Goal: Find specific page/section: Find specific page/section

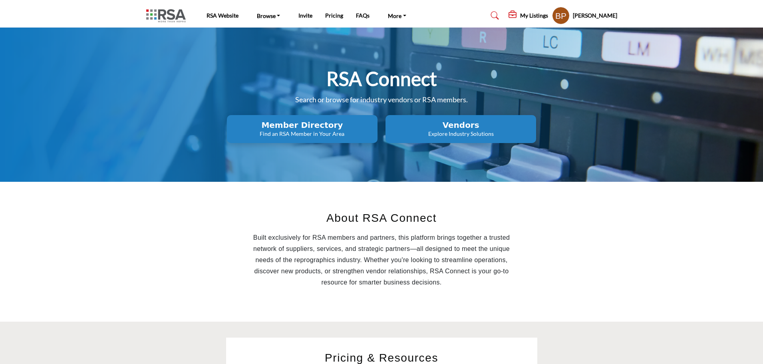
click at [375, 135] on p "Explore Industry Solutions" at bounding box center [302, 134] width 146 height 8
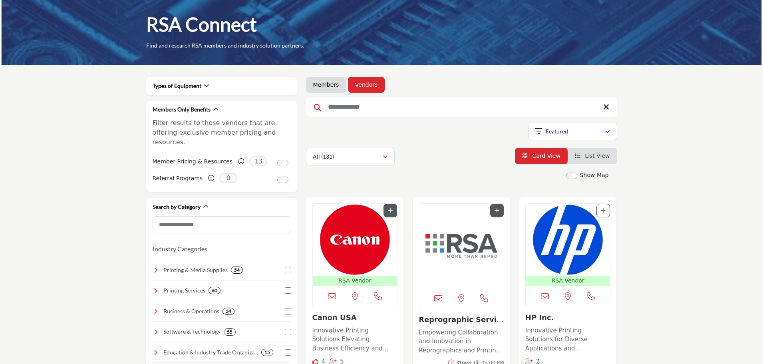
scroll to position [40, 0]
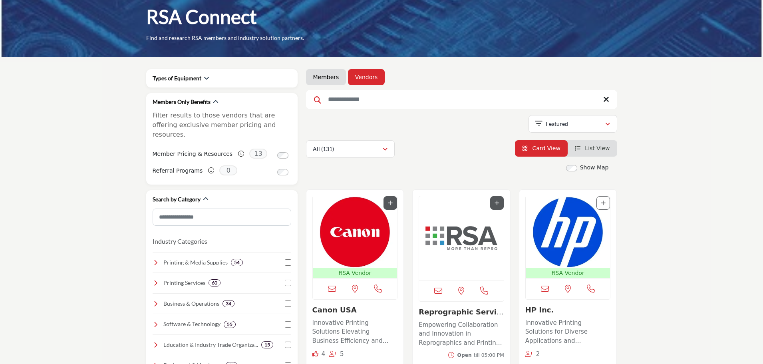
click at [447, 227] on img "Open Listing in new tab" at bounding box center [461, 238] width 85 height 84
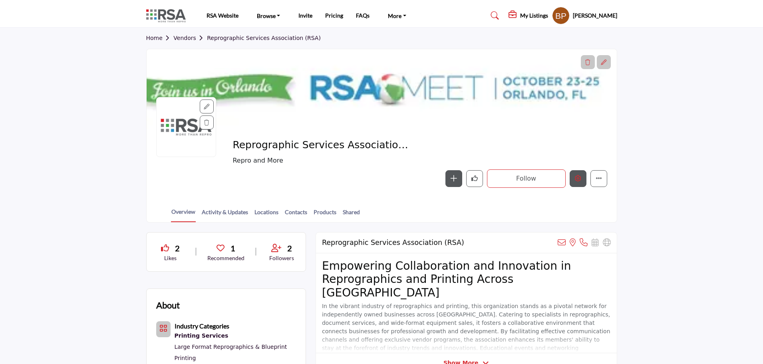
click at [573, 176] on button "Edit company" at bounding box center [577, 178] width 17 height 17
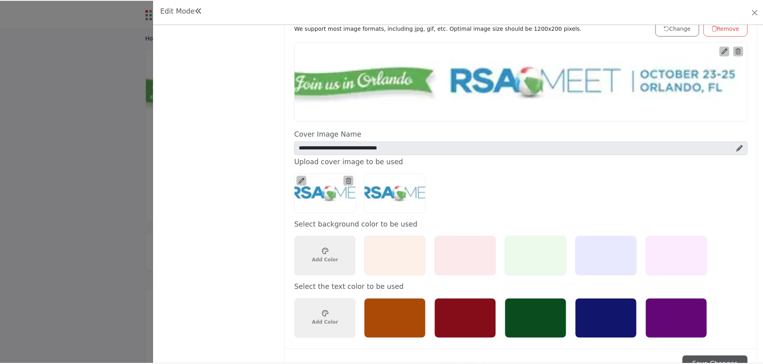
scroll to position [399, 0]
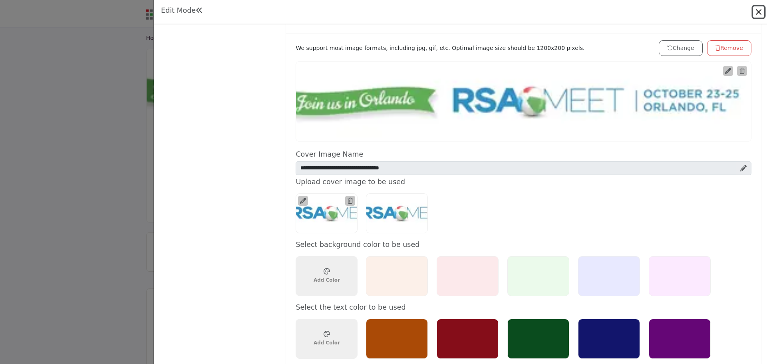
click at [761, 10] on button "Close" at bounding box center [758, 11] width 11 height 11
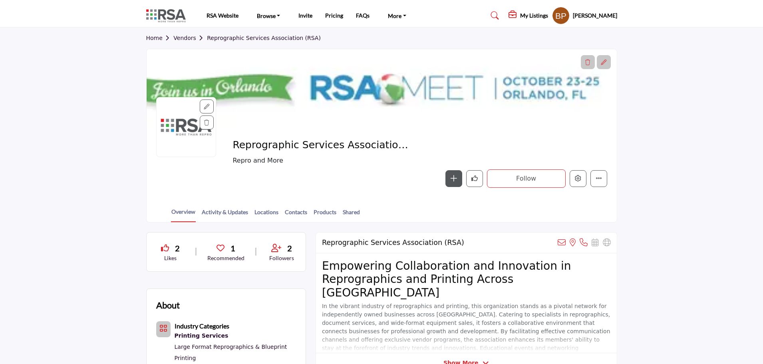
click at [740, 129] on section "Home Vendors Reprographic Services Association (RSA) Reprographic Services Asso…" at bounding box center [381, 125] width 763 height 195
